Goal: Transaction & Acquisition: Purchase product/service

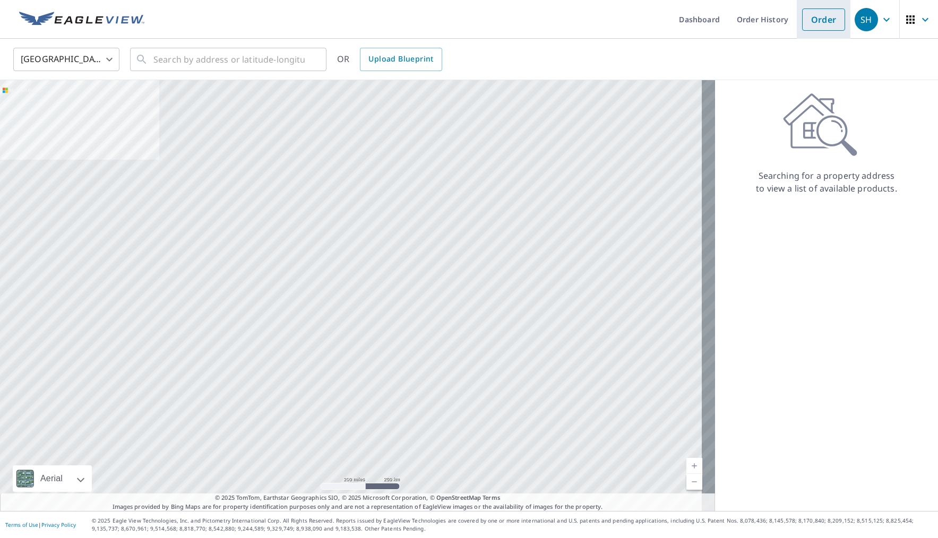
click at [809, 26] on link "Order" at bounding box center [823, 19] width 43 height 22
click at [810, 22] on link "Order" at bounding box center [823, 19] width 43 height 22
click at [29, 64] on body "SH SH Dashboard Order History Order SH United States US ​ ​ OR Upload Blueprint…" at bounding box center [469, 269] width 938 height 538
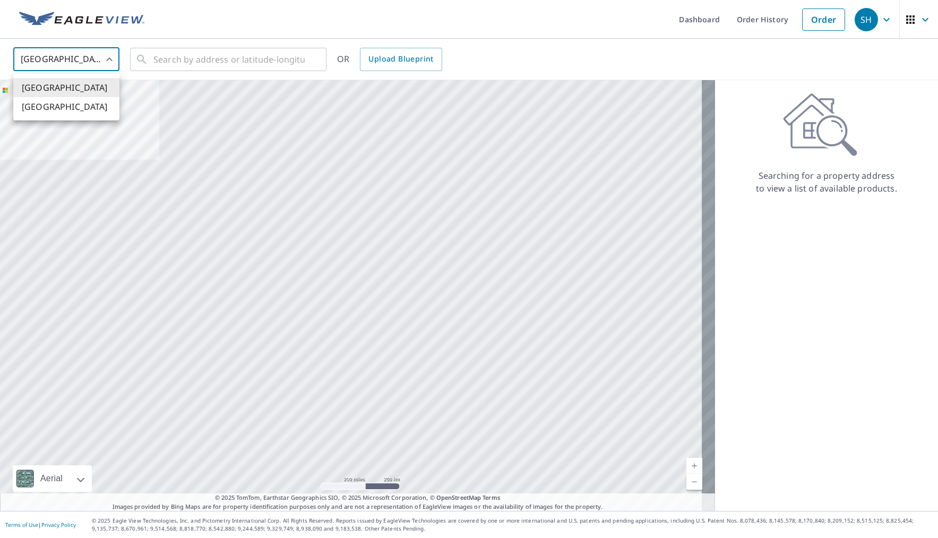
click at [186, 61] on div at bounding box center [469, 269] width 938 height 538
click at [188, 59] on input "text" at bounding box center [228, 60] width 151 height 30
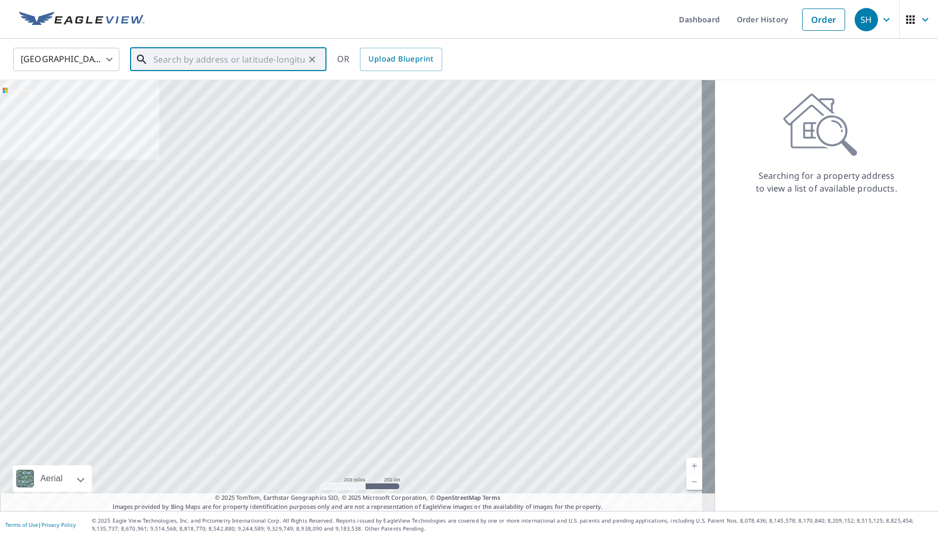
paste input "14090 Seabiscuit / [GEOGRAPHIC_DATA], [US_STATE] 30004"
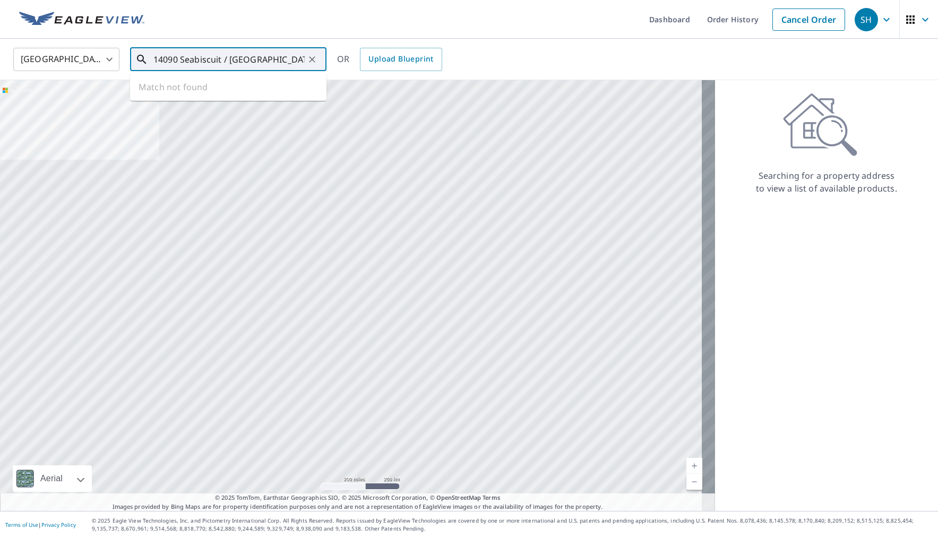
scroll to position [0, 31]
click at [182, 102] on p "Alpharetta, GA 30004" at bounding box center [234, 102] width 167 height 11
type input "14090 Seabiscuit Alpharetta, GA 30004"
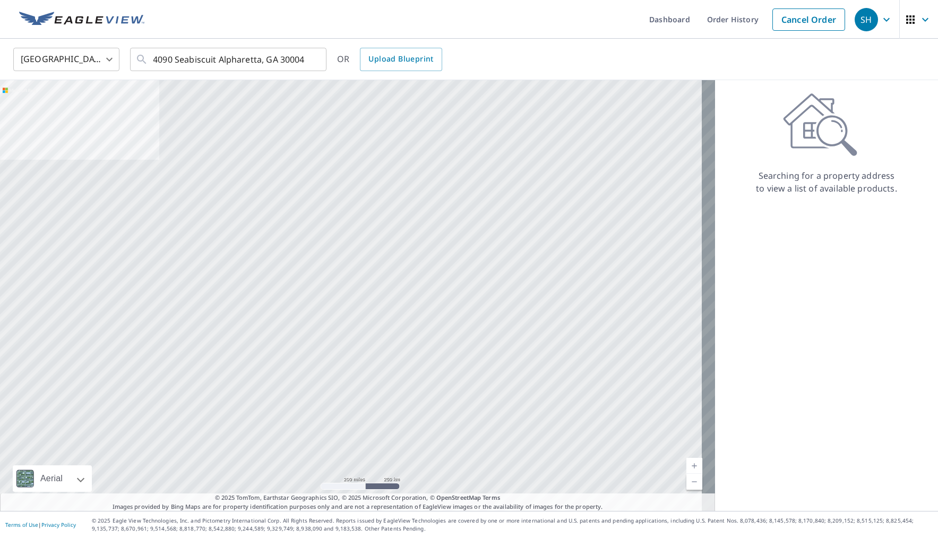
scroll to position [0, 0]
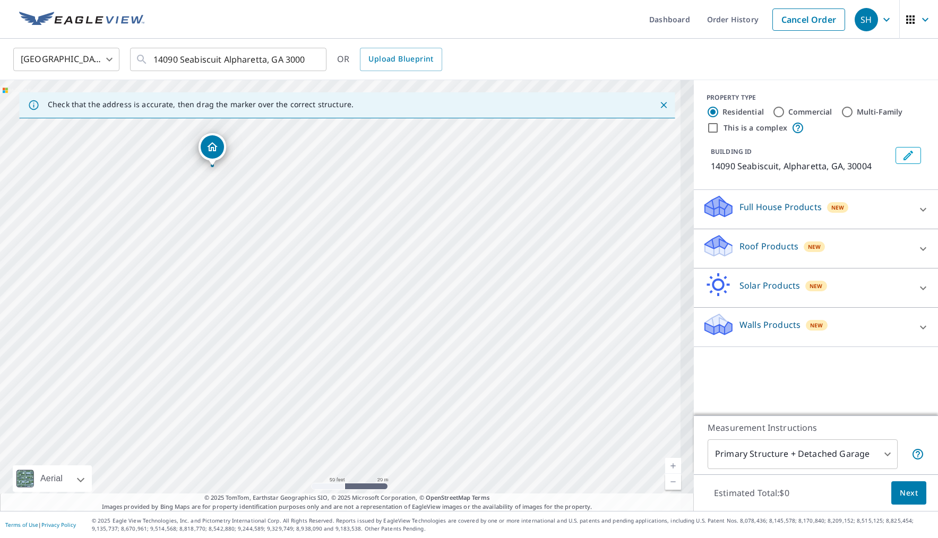
click at [355, 233] on div "14090 Seabiscuit Alpharetta, GA 30004" at bounding box center [347, 295] width 694 height 431
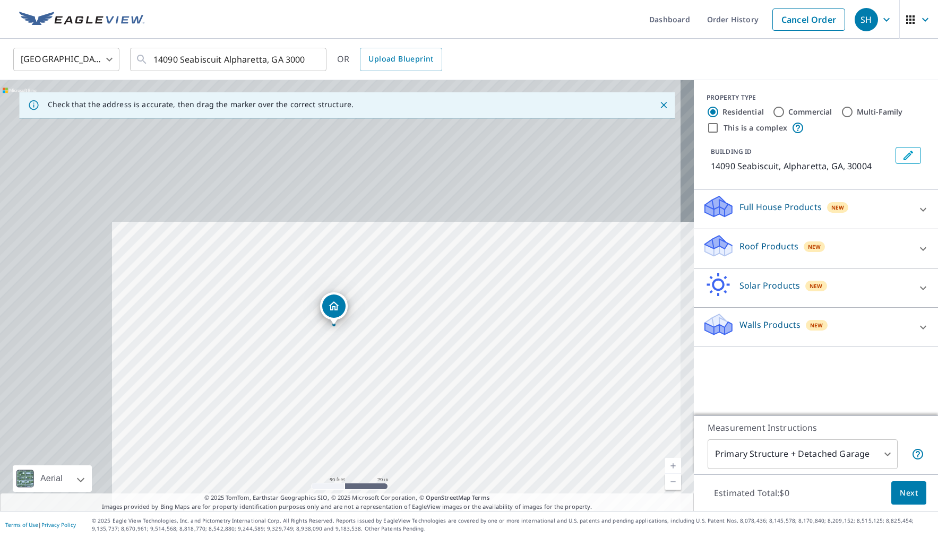
drag, startPoint x: 327, startPoint y: 216, endPoint x: 452, endPoint y: 380, distance: 206.8
click at [452, 380] on div "14090 Seabiscuit Alpharetta, GA 30004" at bounding box center [347, 295] width 694 height 431
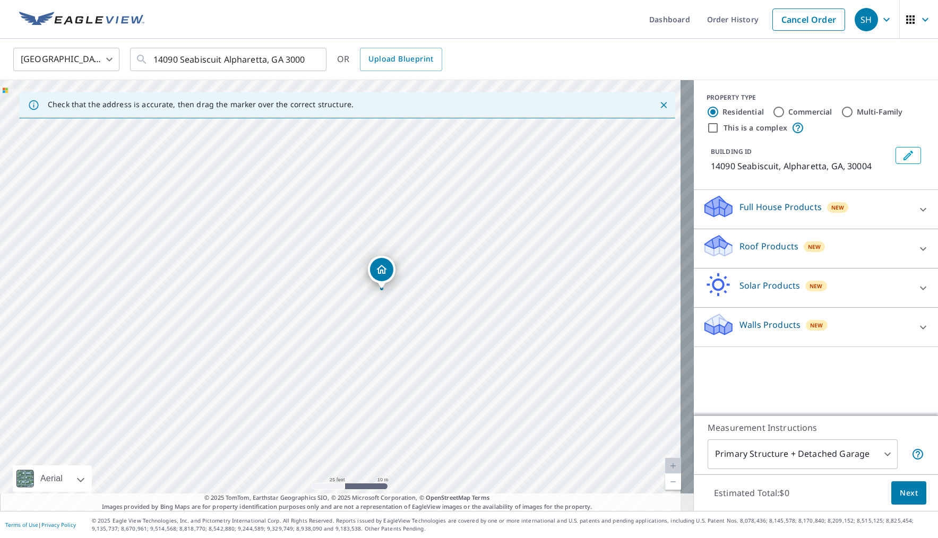
drag, startPoint x: 363, startPoint y: 303, endPoint x: 517, endPoint y: 300, distance: 153.5
click at [517, 300] on div "14090 Seabiscuit Alpharetta, GA 30004" at bounding box center [347, 295] width 694 height 431
click at [838, 253] on div "Roof Products New" at bounding box center [806, 249] width 208 height 30
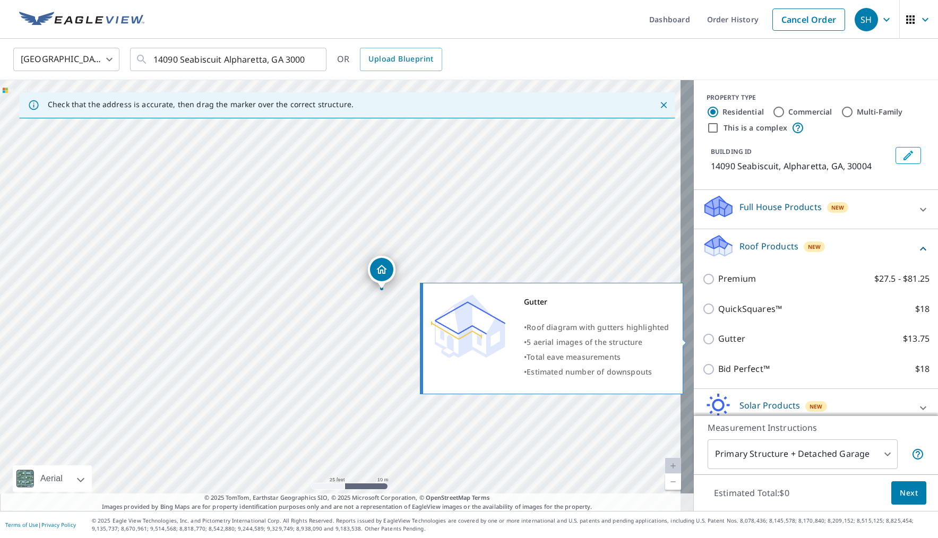
click at [719, 341] on p "Gutter" at bounding box center [731, 338] width 27 height 13
click at [718, 341] on input "Gutter $13.75" at bounding box center [710, 339] width 16 height 13
checkbox input "true"
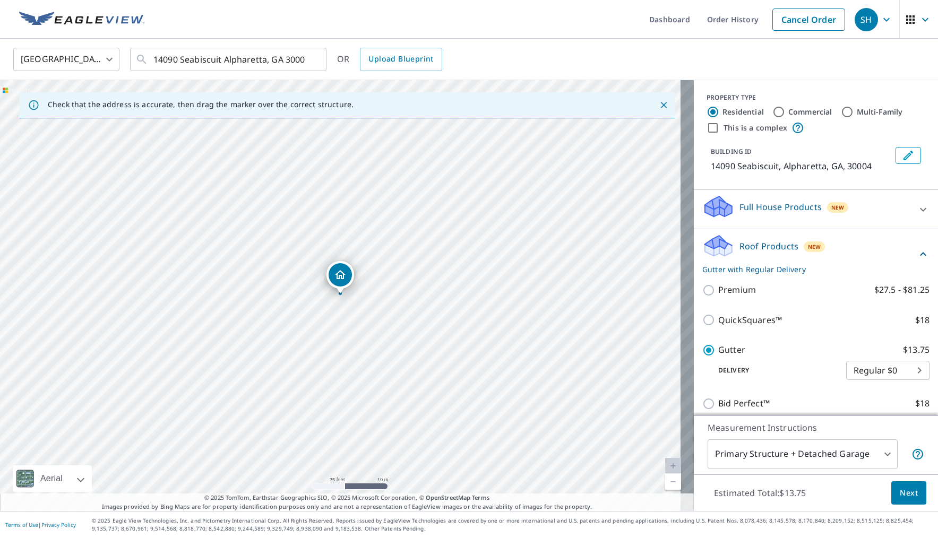
click at [900, 491] on span "Next" at bounding box center [909, 493] width 18 height 13
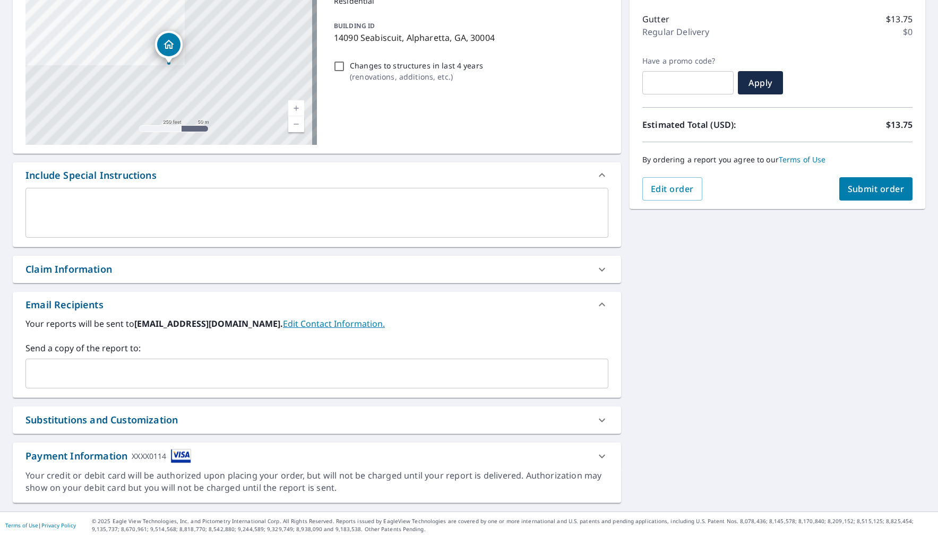
scroll to position [131, 0]
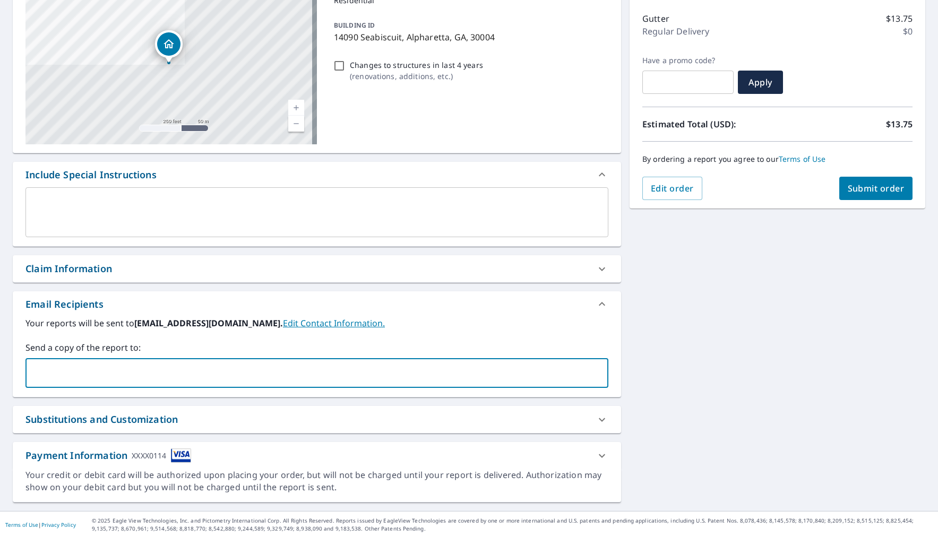
drag, startPoint x: 135, startPoint y: 379, endPoint x: 150, endPoint y: 378, distance: 14.9
click at [135, 379] on input "text" at bounding box center [308, 373] width 557 height 20
paste input "[PERSON_NAME][EMAIL_ADDRESS][DOMAIN_NAME]"
type input "[PERSON_NAME][EMAIL_ADDRESS][DOMAIN_NAME]"
click at [679, 368] on div "14090 Seabiscuit [GEOGRAPHIC_DATA][STREET_ADDRESS] A standard road map Aerial A…" at bounding box center [469, 239] width 938 height 543
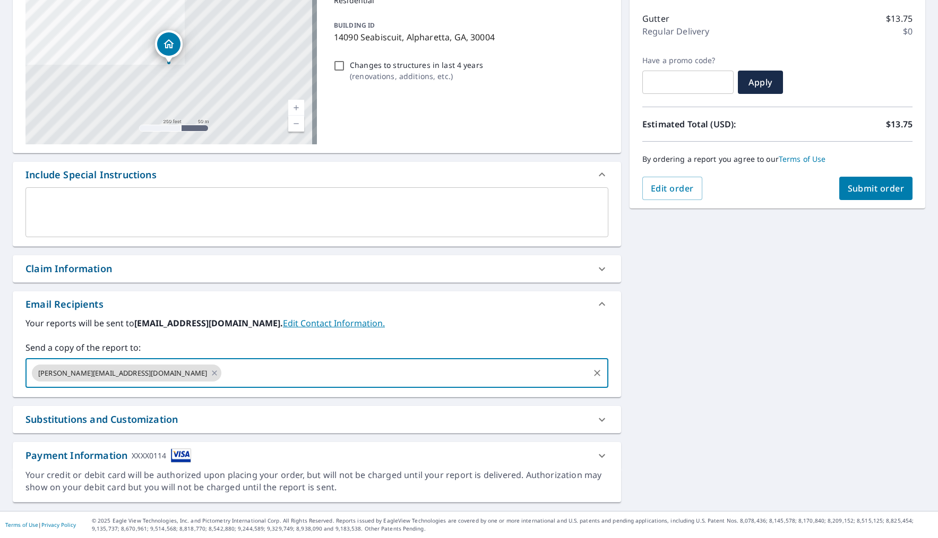
click at [223, 366] on input "text" at bounding box center [405, 373] width 365 height 20
paste input "[PERSON_NAME][EMAIL_ADDRESS][DOMAIN_NAME]"
type input "[PERSON_NAME][EMAIL_ADDRESS][DOMAIN_NAME]"
click at [642, 384] on div "14090 Seabiscuit [GEOGRAPHIC_DATA][STREET_ADDRESS] A standard road map Aerial A…" at bounding box center [469, 239] width 938 height 543
click at [416, 366] on input "text" at bounding box center [502, 373] width 172 height 20
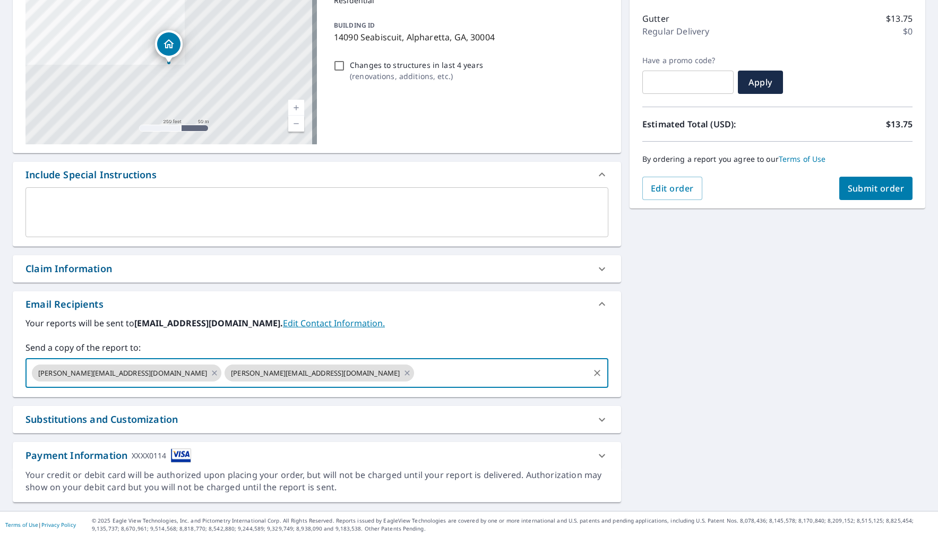
paste input "[EMAIL_ADDRESS][DOMAIN_NAME]"
type input "[EMAIL_ADDRESS][DOMAIN_NAME]"
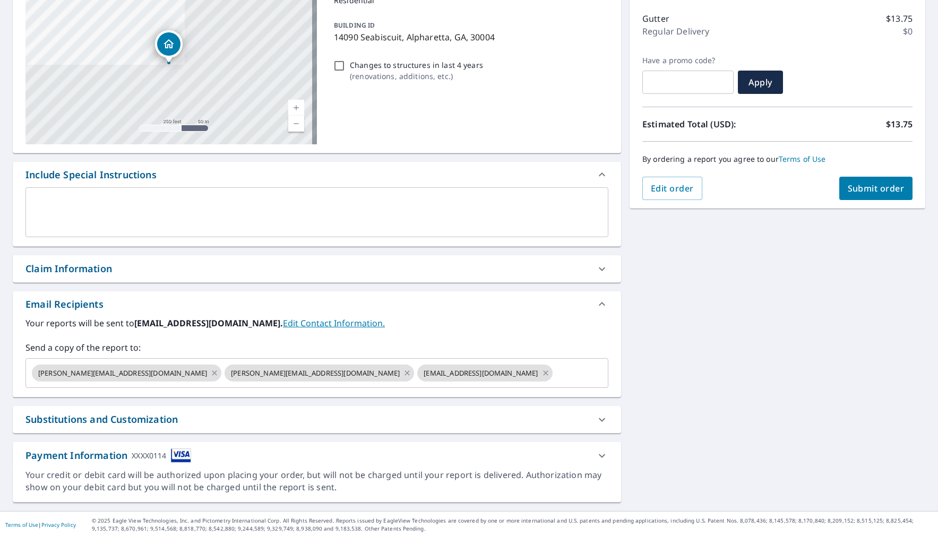
click at [735, 372] on div "14090 Seabiscuit [GEOGRAPHIC_DATA][STREET_ADDRESS] A standard road map Aerial A…" at bounding box center [469, 239] width 938 height 543
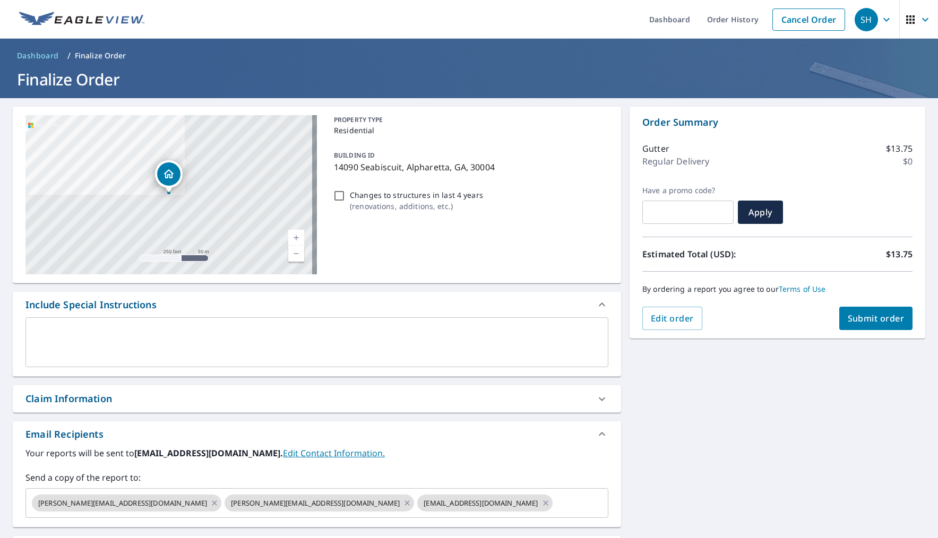
click at [862, 323] on span "Submit order" at bounding box center [876, 319] width 57 height 12
